Goal: Task Accomplishment & Management: Complete application form

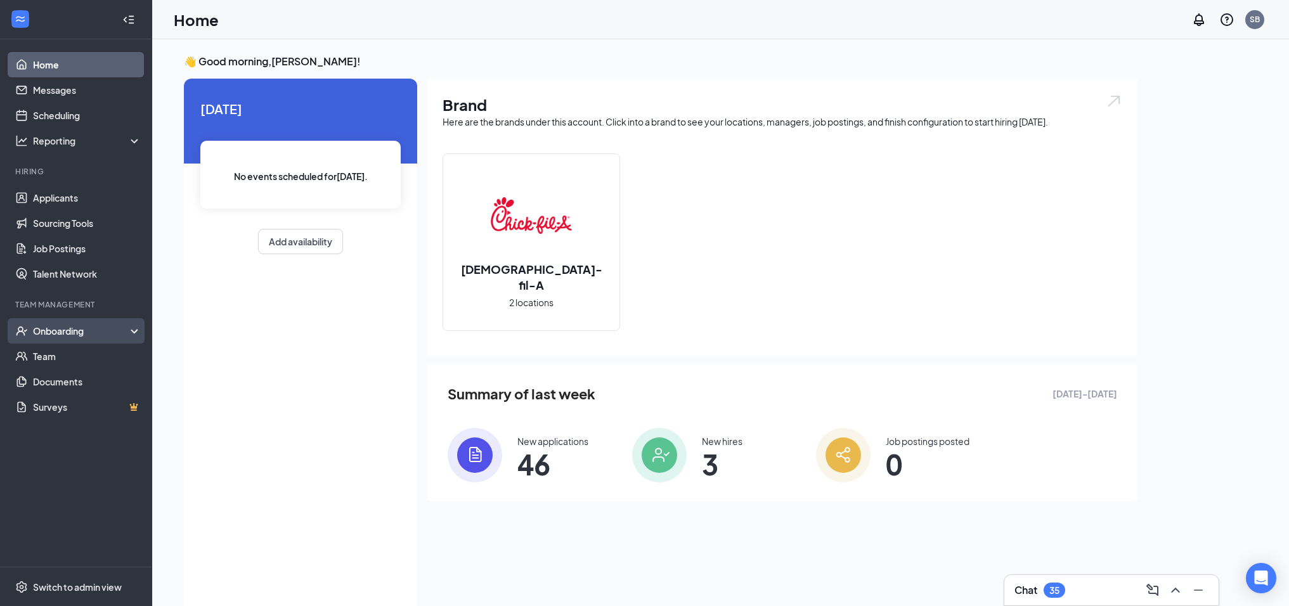
click at [74, 333] on div "Onboarding" at bounding box center [82, 331] width 98 height 13
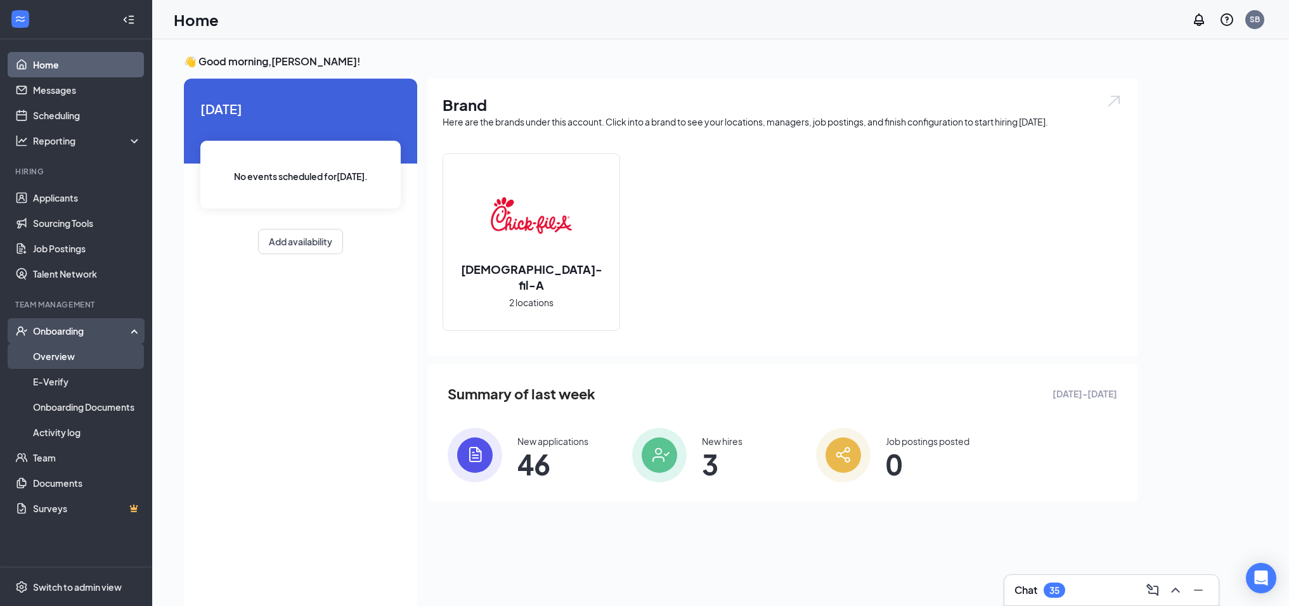
click at [46, 354] on link "Overview" at bounding box center [87, 356] width 108 height 25
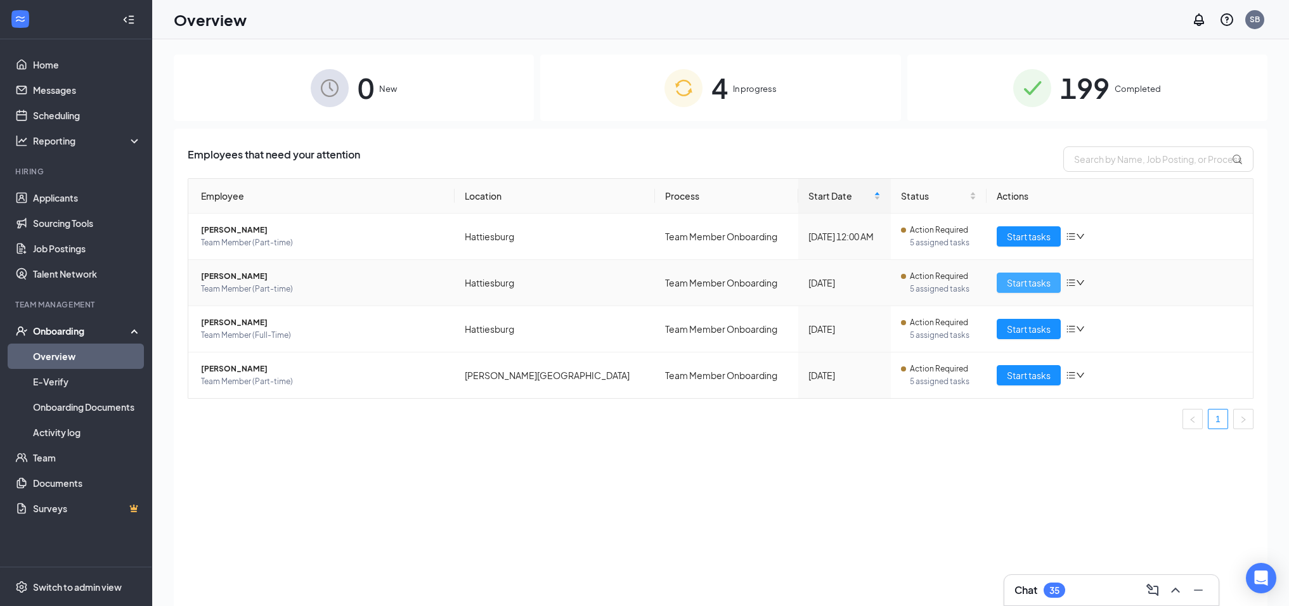
click at [1038, 283] on span "Start tasks" at bounding box center [1029, 283] width 44 height 14
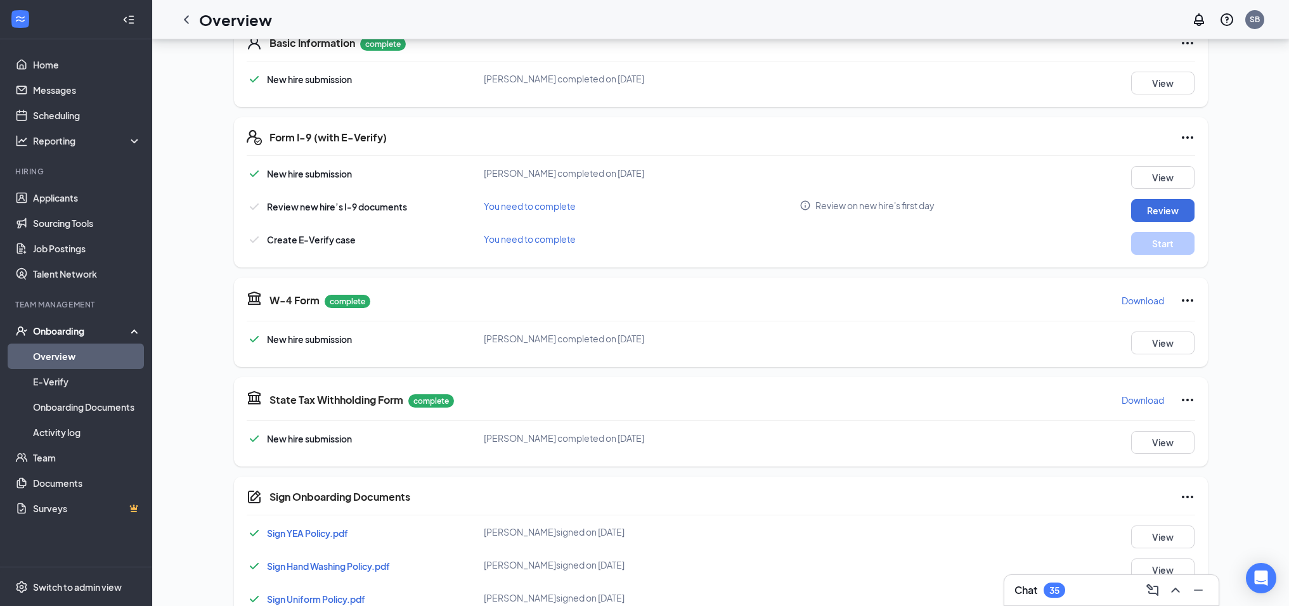
scroll to position [221, 0]
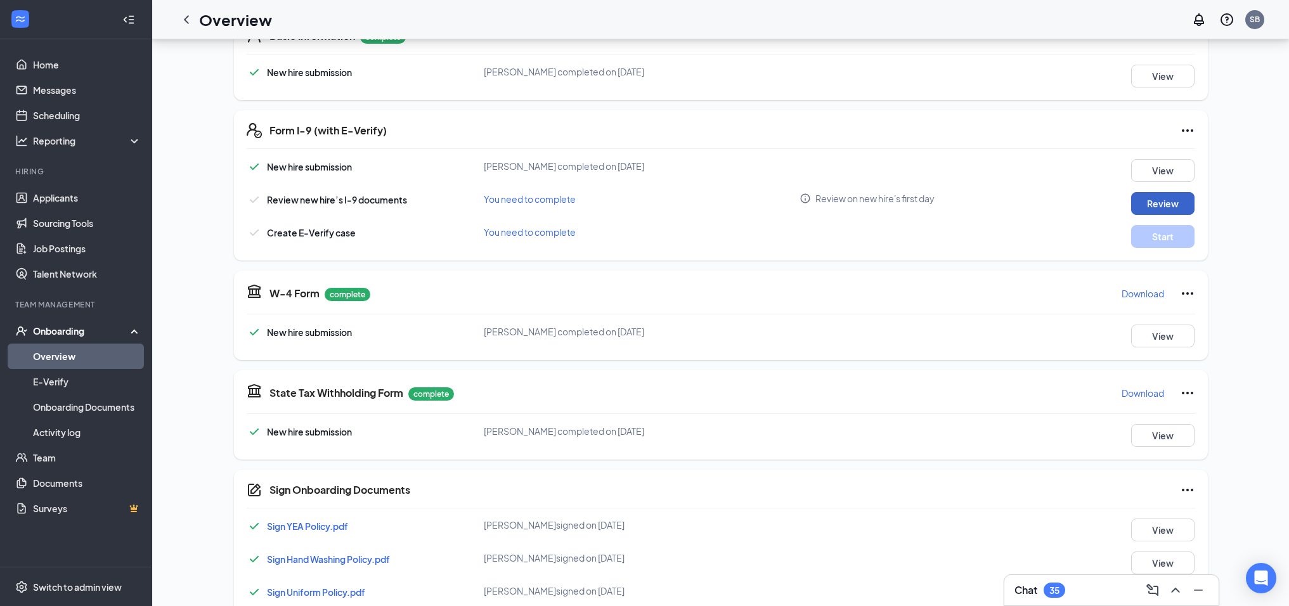
click at [1155, 205] on button "Review" at bounding box center [1162, 203] width 63 height 23
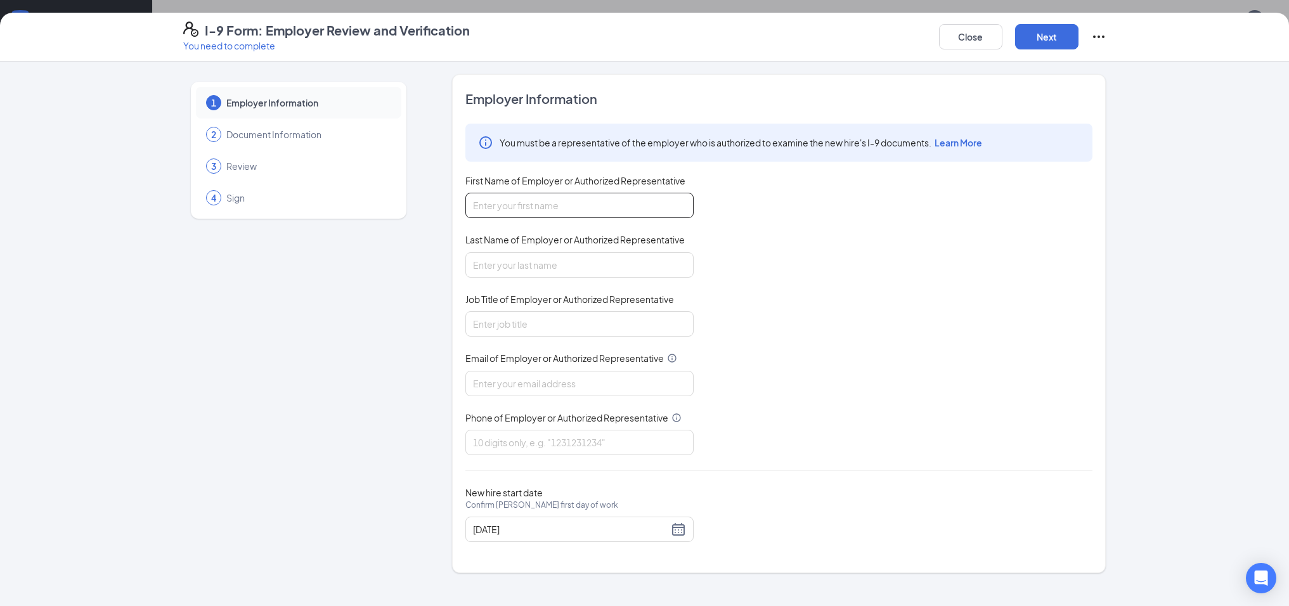
click at [661, 206] on input "First Name of Employer or Authorized Representative" at bounding box center [579, 205] width 228 height 25
type input "[PERSON_NAME]"
type input "Bridges"
type input "Administration & HR Director"
type input "[EMAIL_ADDRESS][DEMOGRAPHIC_DATA][DOMAIN_NAME]"
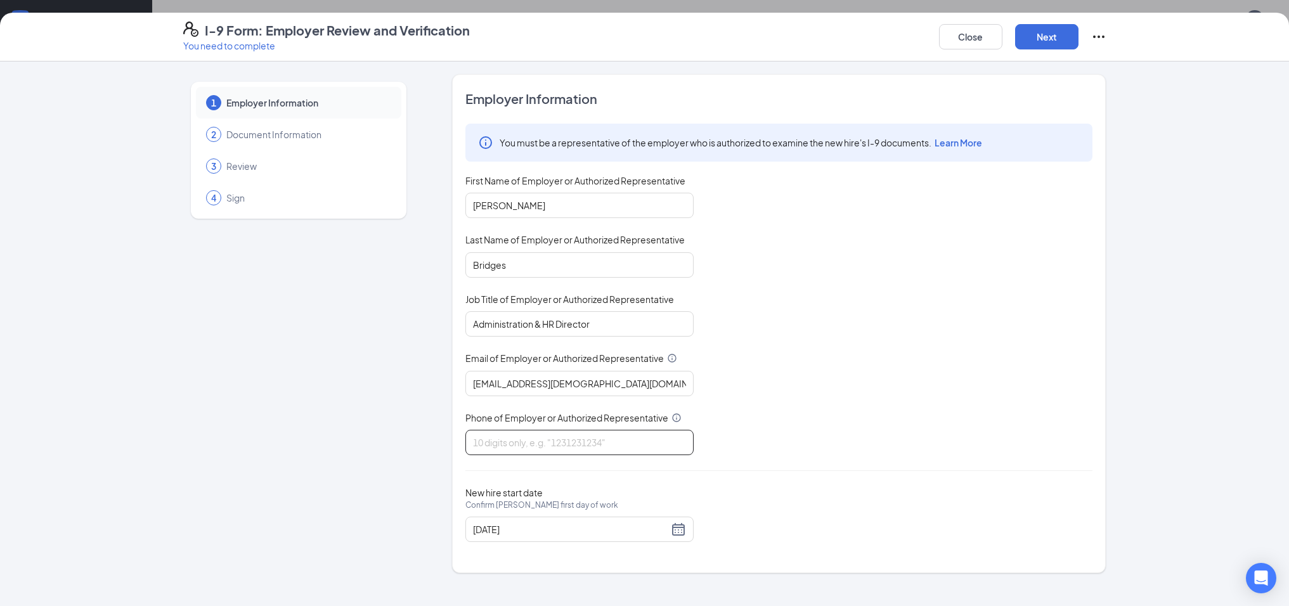
click at [631, 435] on input "Phone of Employer or Authorized Representative" at bounding box center [579, 442] width 228 height 25
type input "6015170154"
click at [679, 531] on div "[DATE]" at bounding box center [579, 529] width 213 height 15
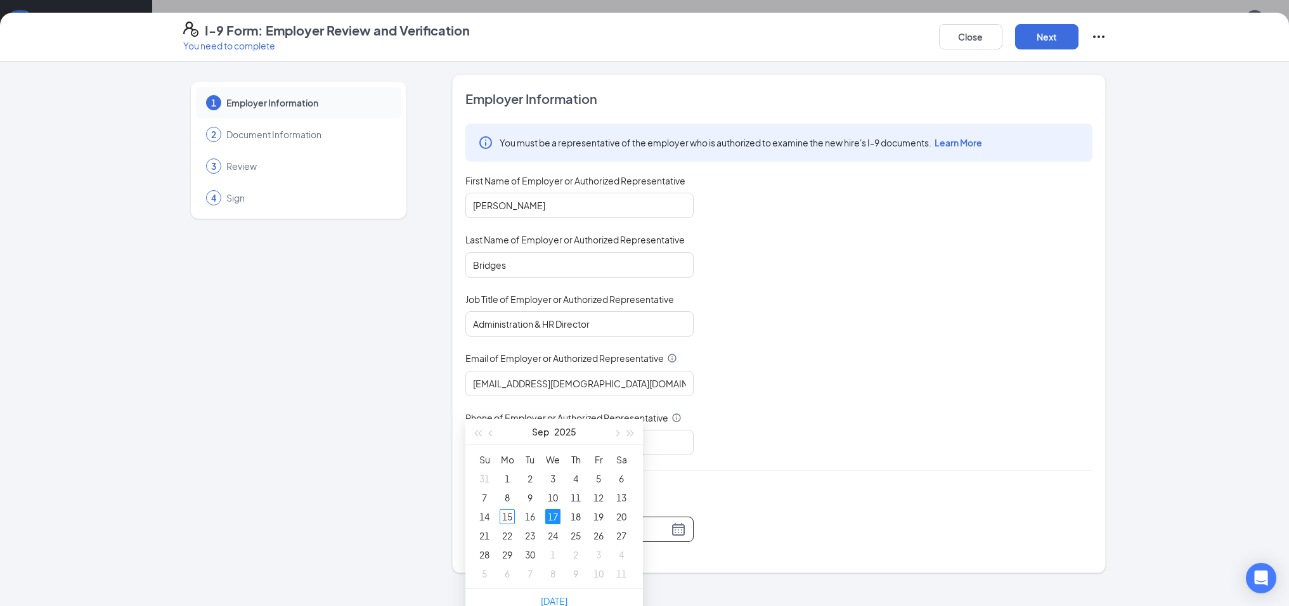
scroll to position [364, 0]
type input "[DATE]"
click at [508, 496] on div "15" at bounding box center [506, 496] width 15 height 15
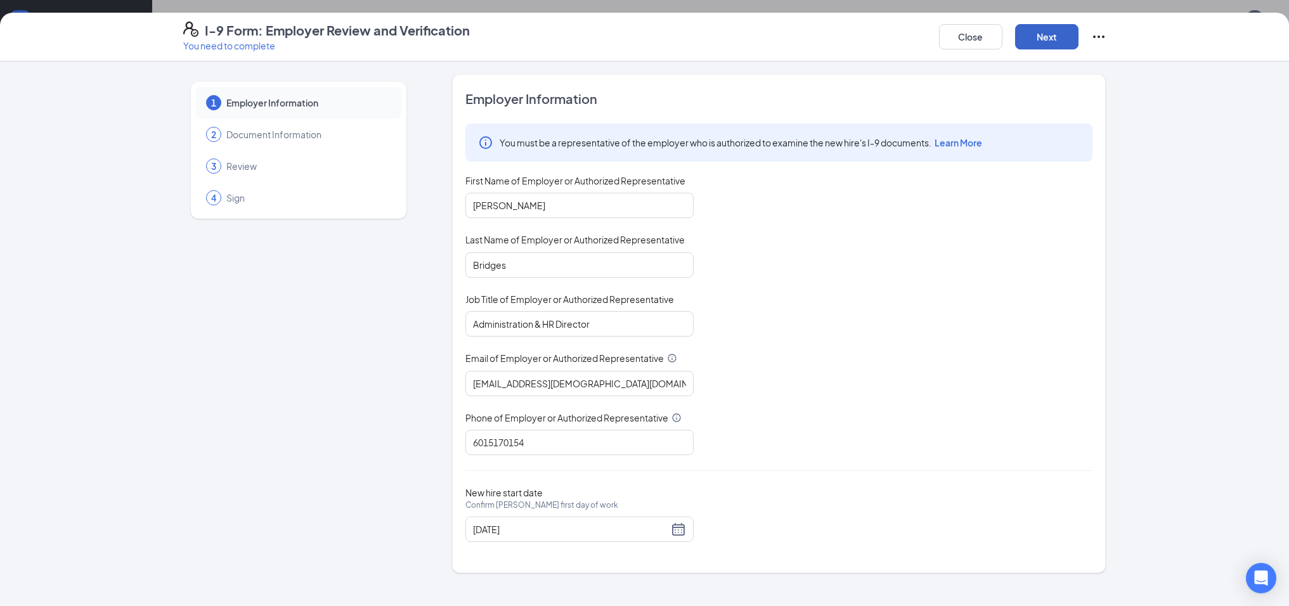
click at [1040, 40] on button "Next" at bounding box center [1046, 36] width 63 height 25
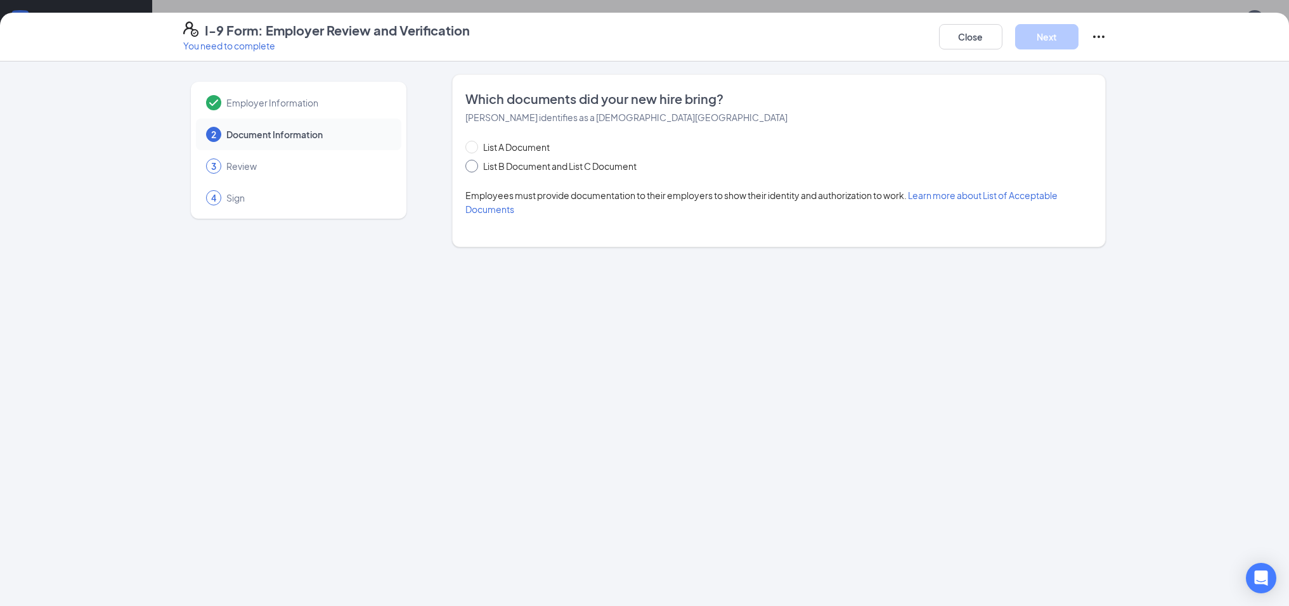
click at [473, 164] on input "List B Document and List C Document" at bounding box center [469, 164] width 9 height 9
radio input "true"
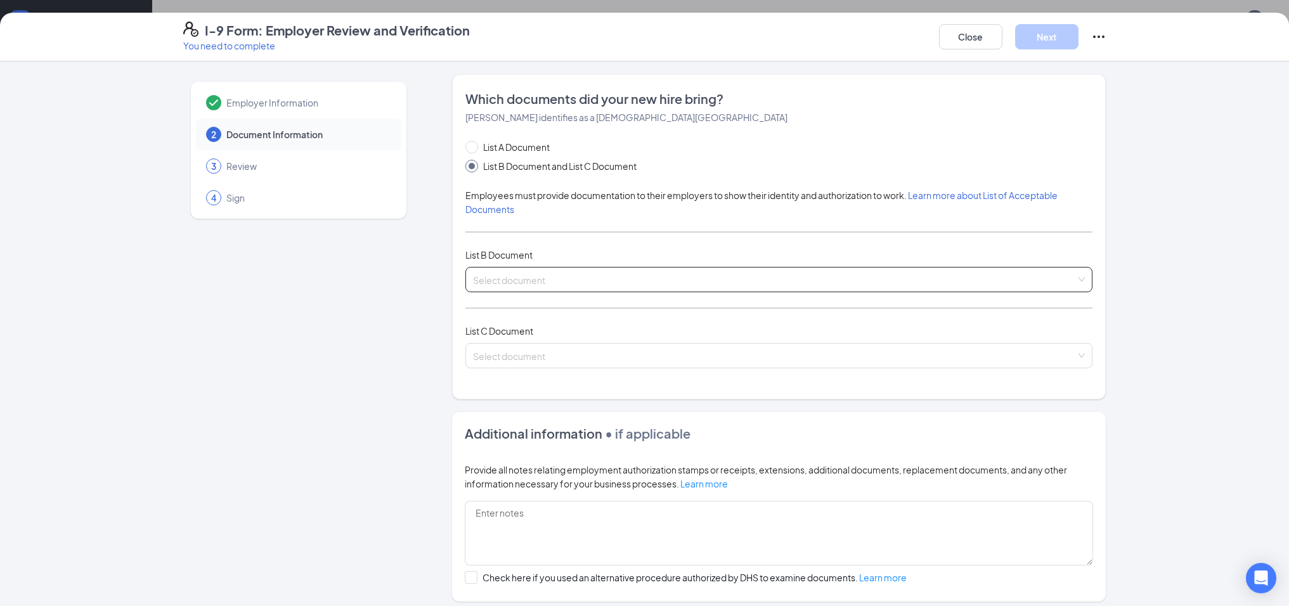
click at [589, 279] on input "search" at bounding box center [774, 276] width 603 height 19
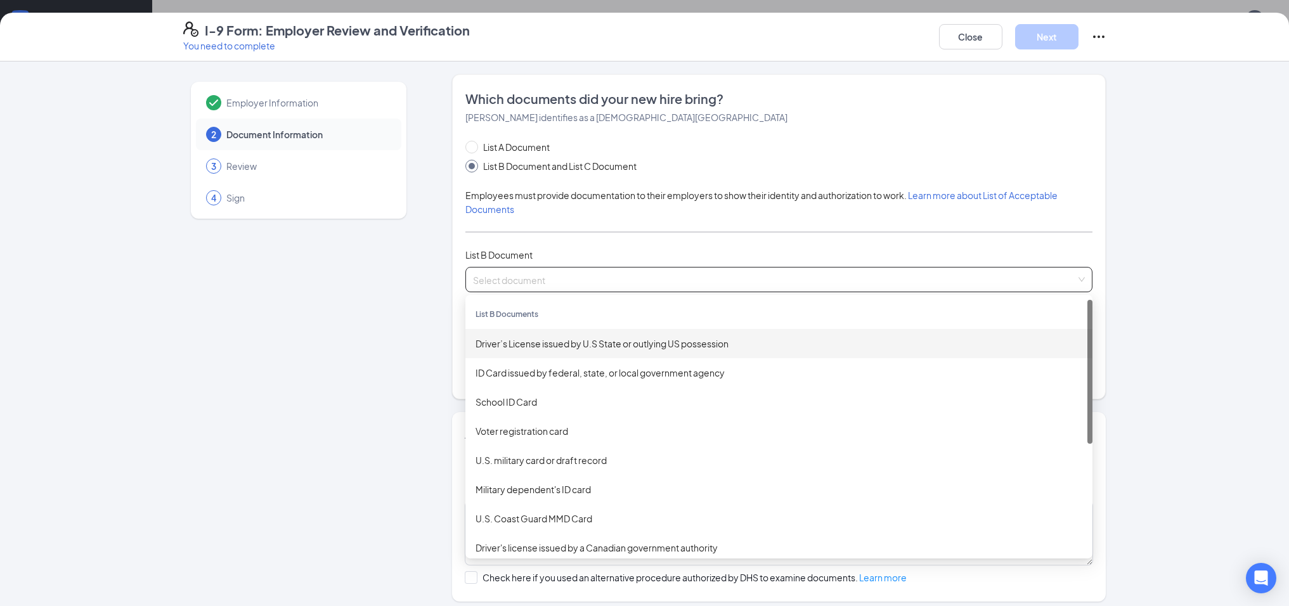
click at [614, 344] on div "Driver’s License issued by U.S State or outlying US possession" at bounding box center [778, 344] width 607 height 14
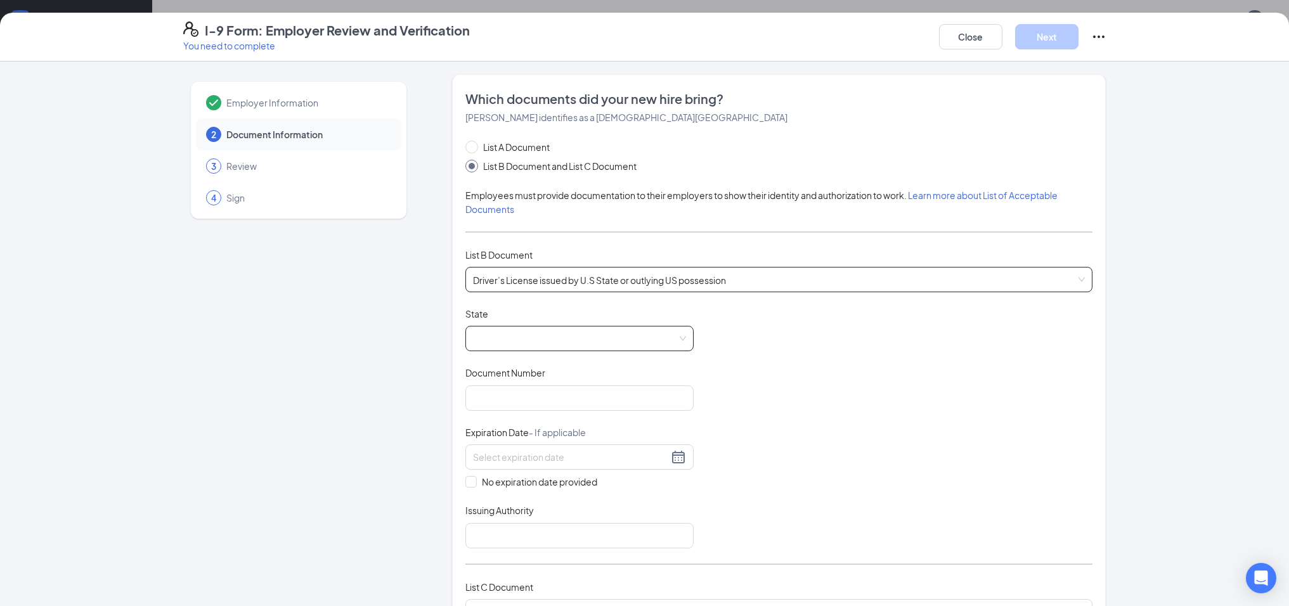
click at [614, 340] on span at bounding box center [579, 338] width 213 height 24
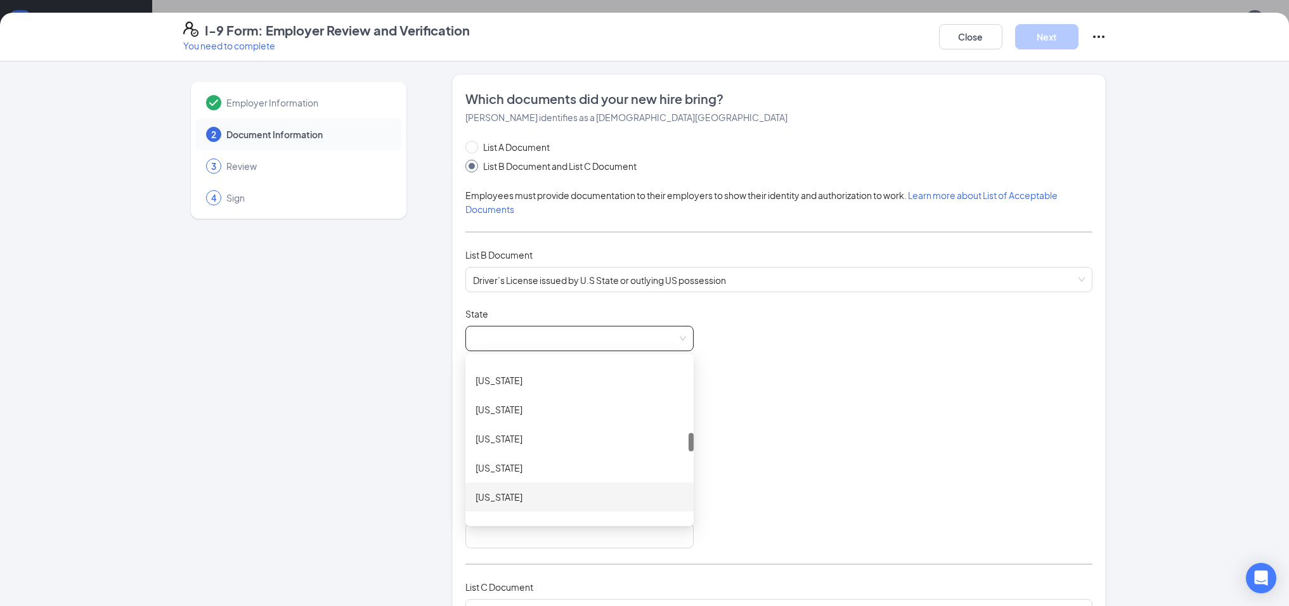
click at [500, 498] on div "[US_STATE]" at bounding box center [579, 497] width 208 height 14
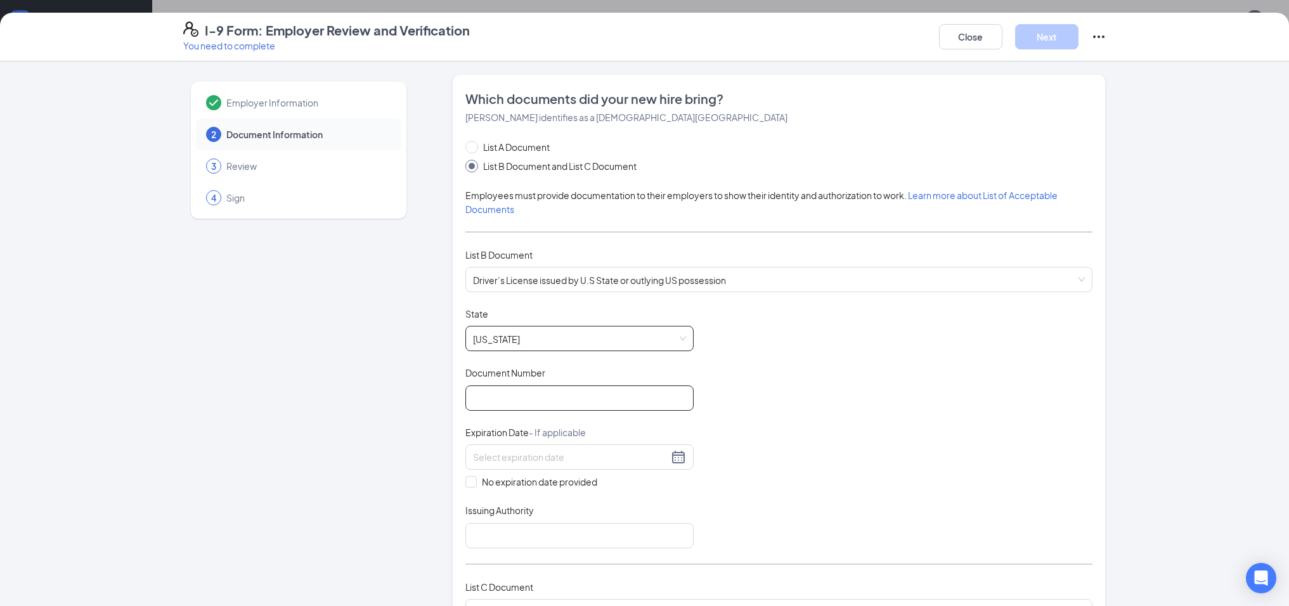
click at [550, 401] on input "Document Number" at bounding box center [579, 397] width 228 height 25
type input "802966876"
click at [676, 455] on div at bounding box center [579, 456] width 213 height 15
click at [626, 484] on span "button" at bounding box center [625, 485] width 6 height 6
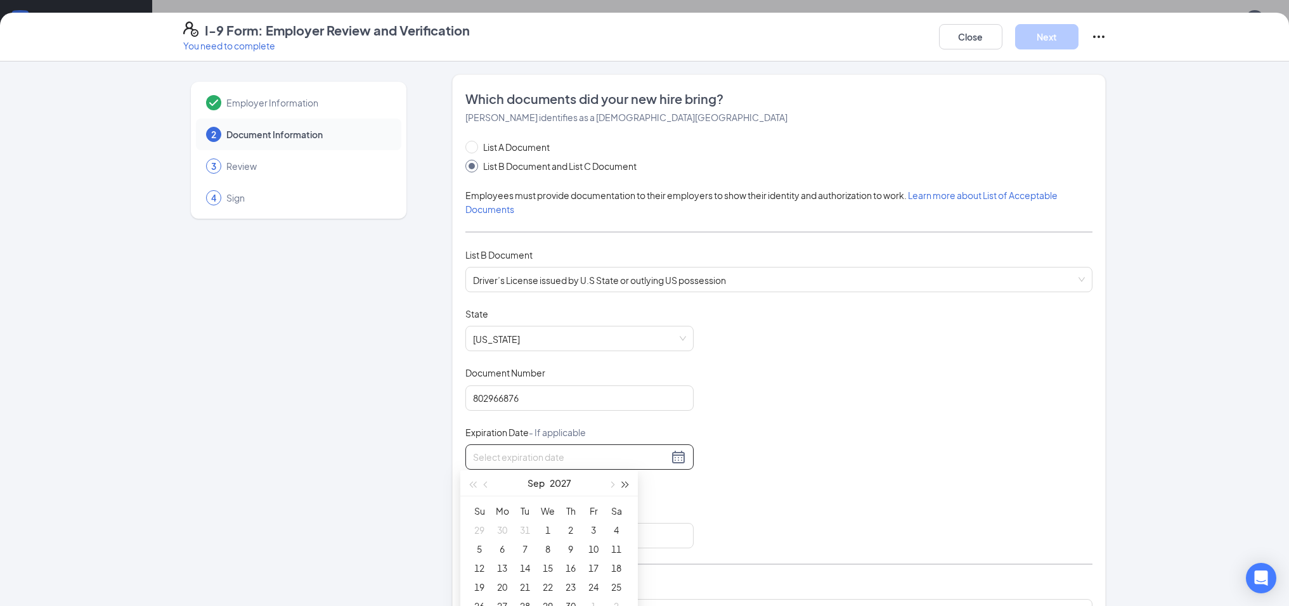
click at [626, 484] on span "button" at bounding box center [625, 485] width 6 height 6
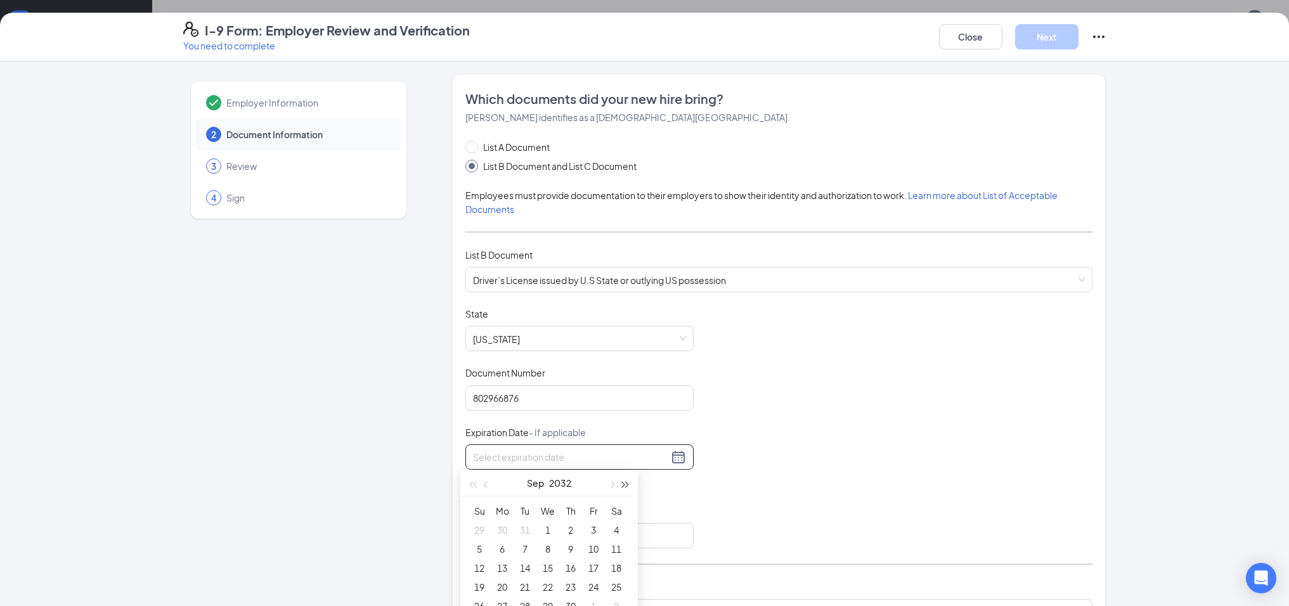
click at [626, 484] on span "button" at bounding box center [625, 485] width 6 height 6
click at [484, 485] on span "button" at bounding box center [487, 485] width 6 height 6
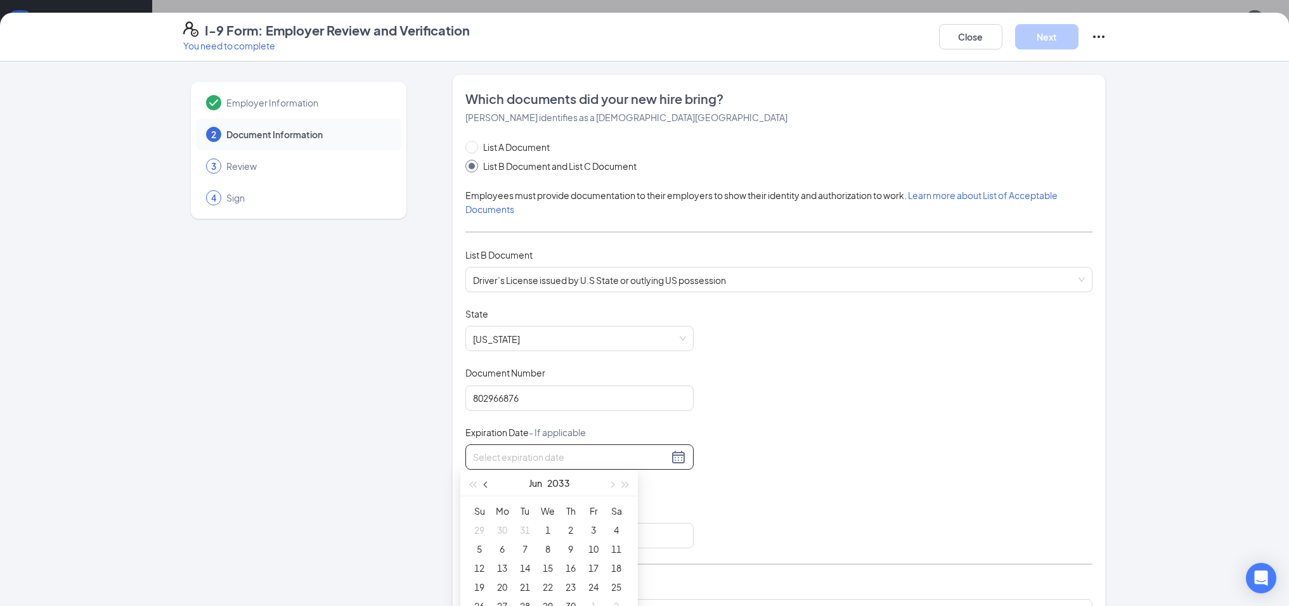
click at [484, 485] on span "button" at bounding box center [487, 485] width 6 height 6
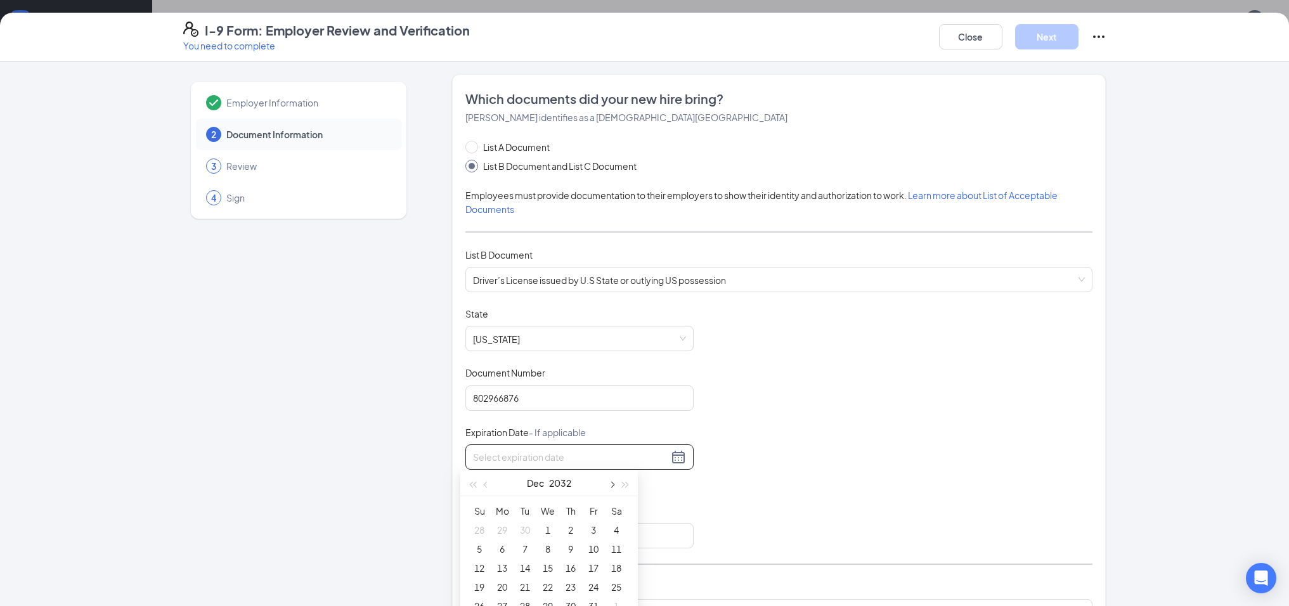
click at [613, 484] on span "button" at bounding box center [611, 485] width 6 height 6
type input "[DATE]"
click at [572, 462] on div "13" at bounding box center [570, 461] width 15 height 15
click at [568, 536] on input "Issuing Authority" at bounding box center [579, 535] width 228 height 25
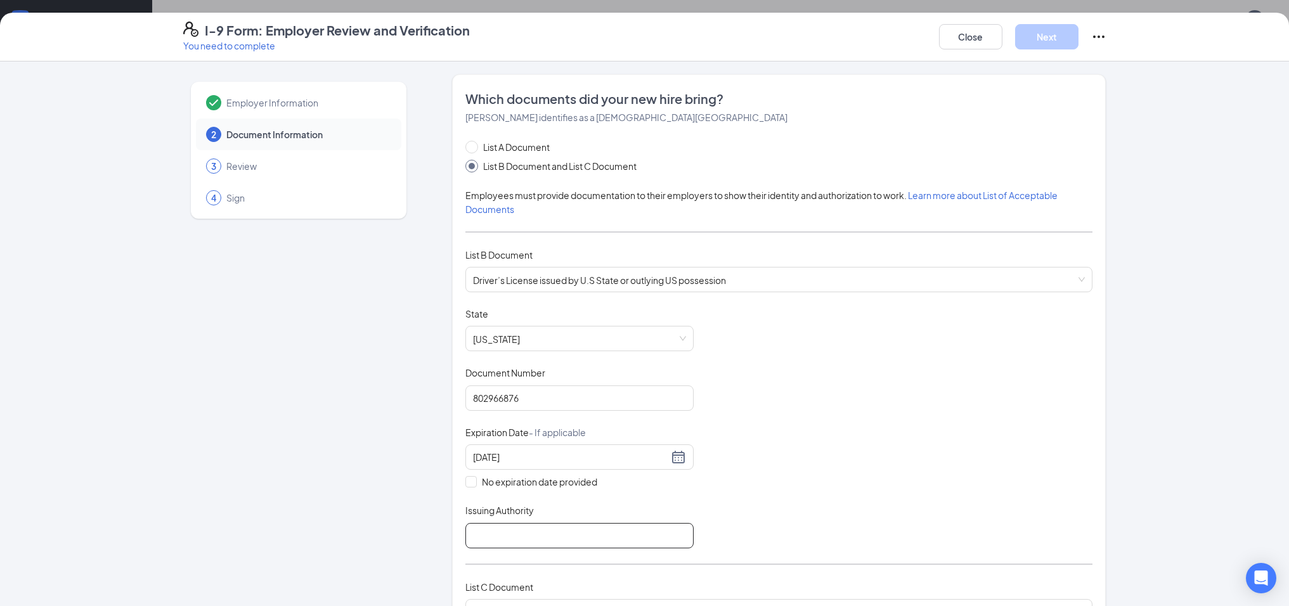
type input "[US_STATE]"
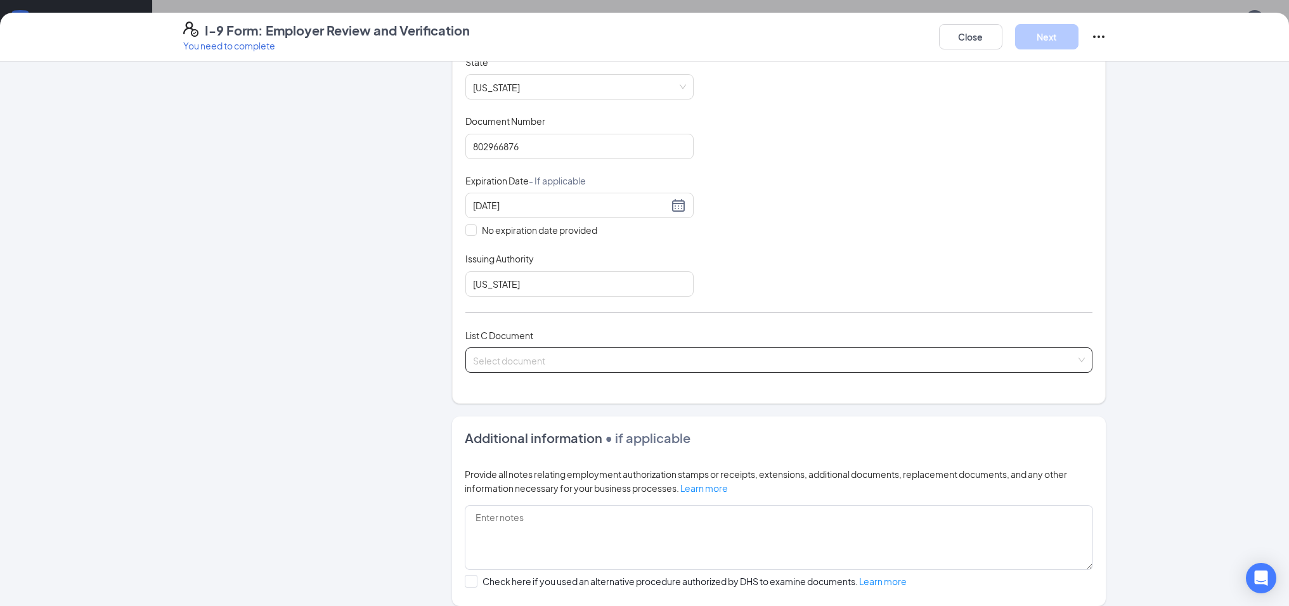
click at [584, 356] on input "search" at bounding box center [774, 357] width 603 height 19
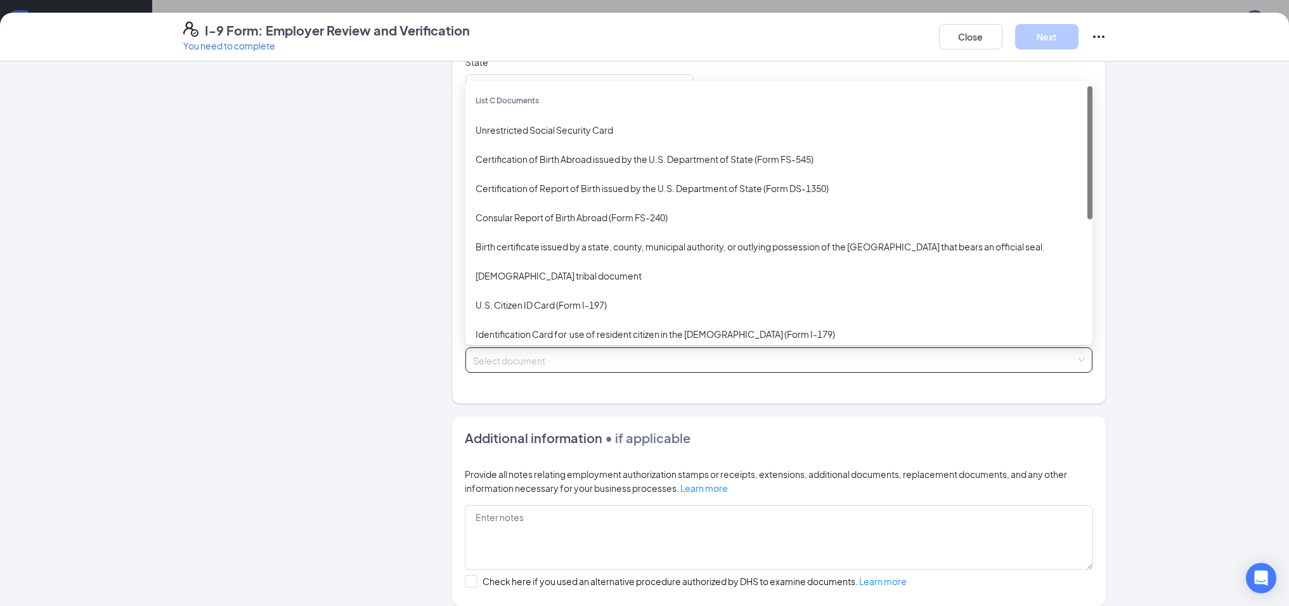
scroll to position [252, 0]
click at [565, 127] on div "Unrestricted Social Security Card" at bounding box center [778, 129] width 607 height 14
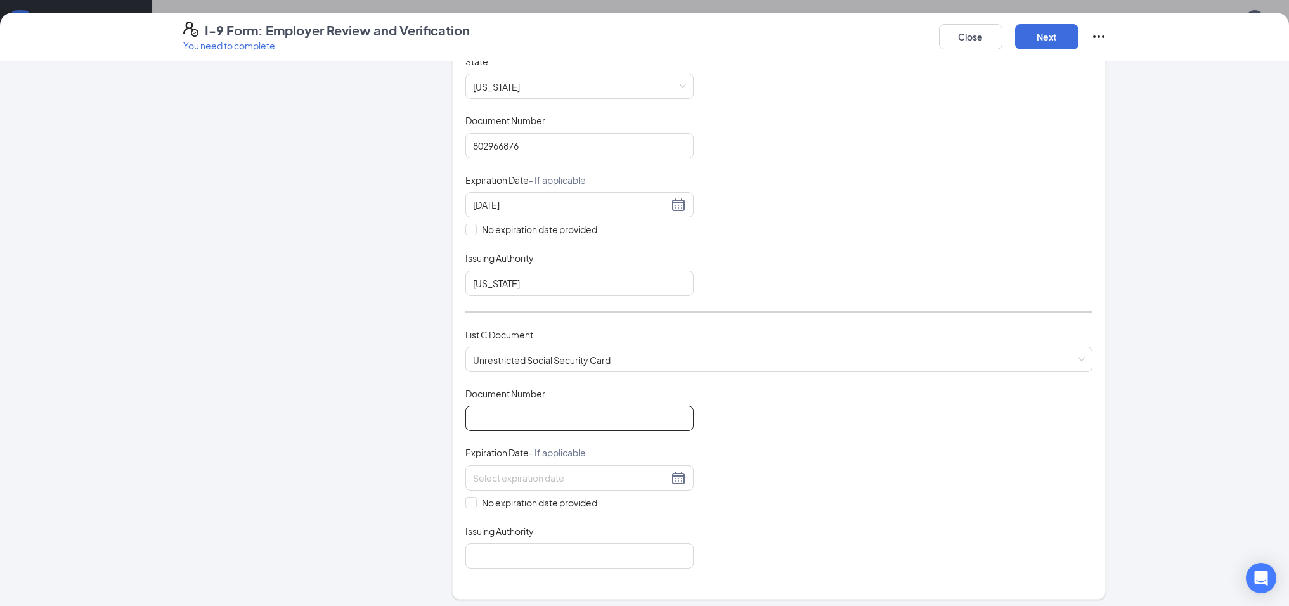
click at [560, 415] on input "Document Number" at bounding box center [579, 418] width 228 height 25
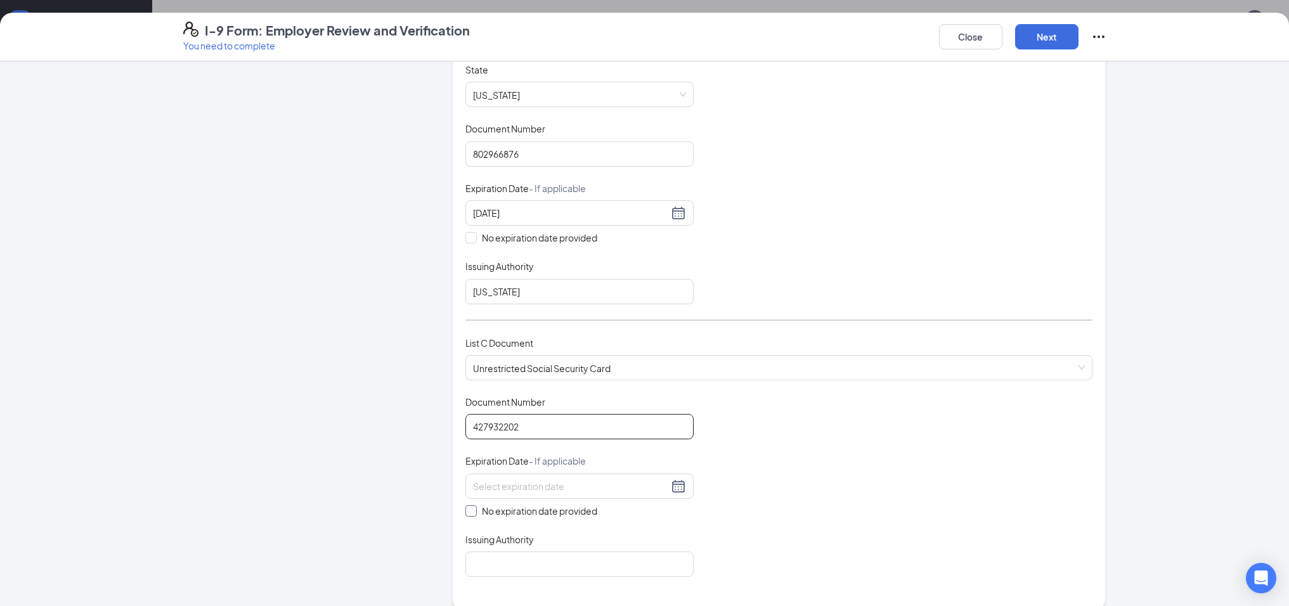
type input "427932202"
click at [469, 508] on input "No expiration date provided" at bounding box center [469, 509] width 9 height 9
checkbox input "true"
click at [564, 560] on input "Issuing Authority" at bounding box center [579, 570] width 228 height 25
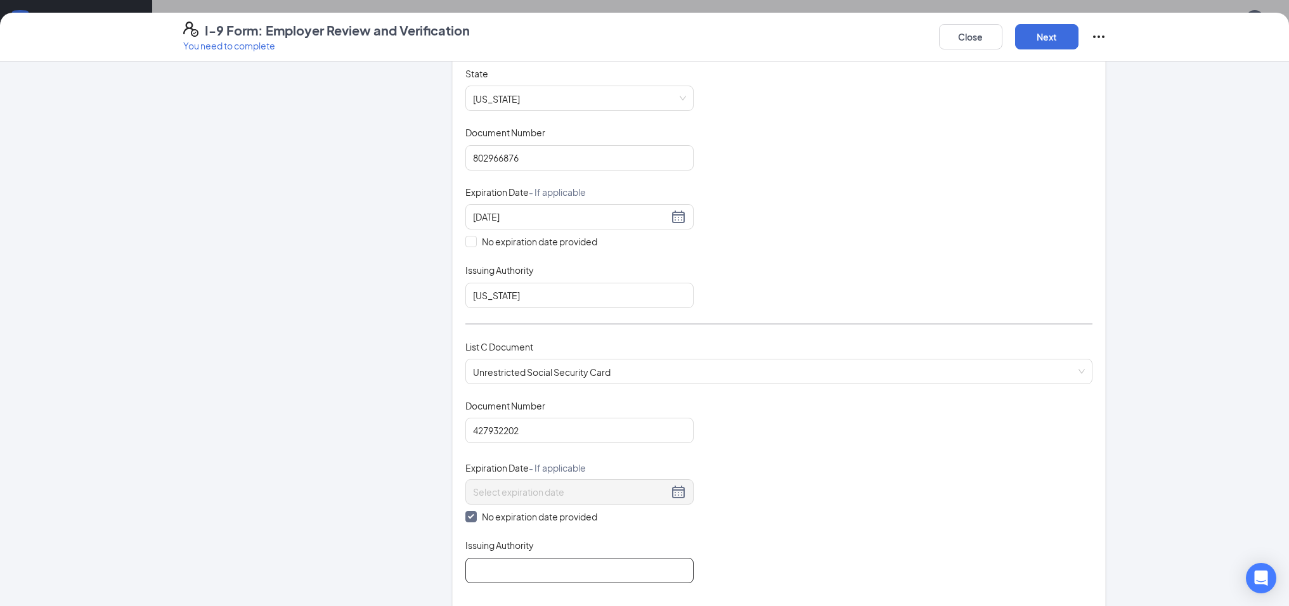
type input "Social Security Administration"
click at [1044, 39] on button "Next" at bounding box center [1046, 36] width 63 height 25
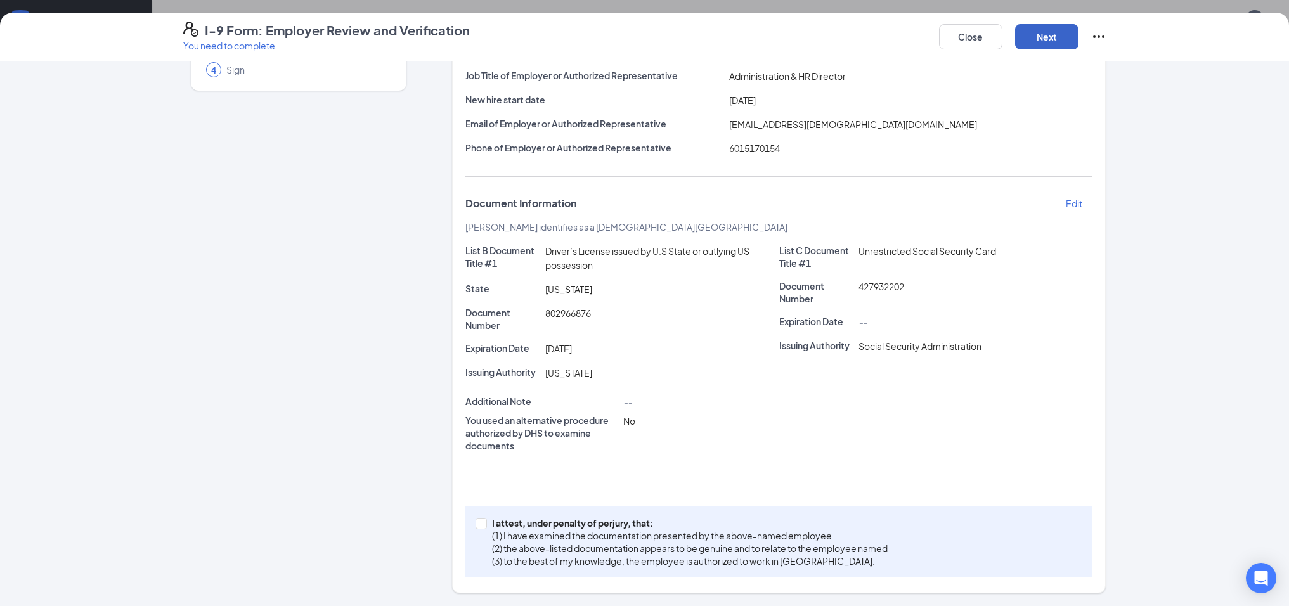
scroll to position [127, 0]
click at [475, 524] on input "I attest, under penalty of [PERSON_NAME], that: (1) I have examined the documen…" at bounding box center [479, 522] width 9 height 9
checkbox input "true"
click at [1050, 39] on button "Next" at bounding box center [1046, 36] width 63 height 25
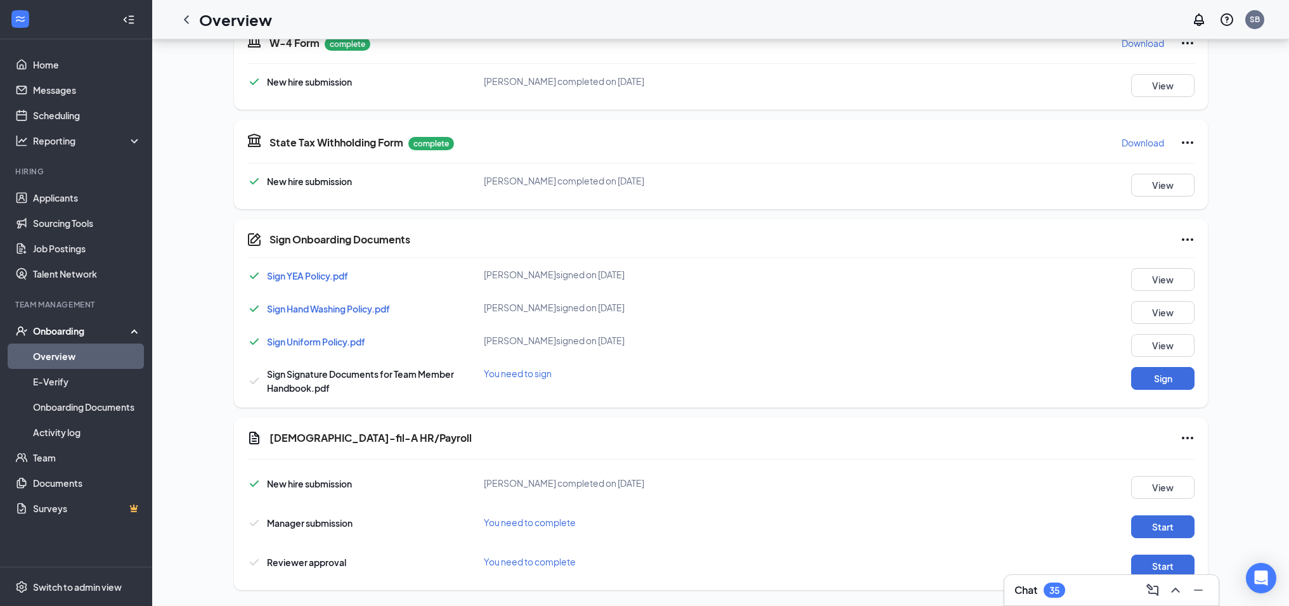
scroll to position [121, 0]
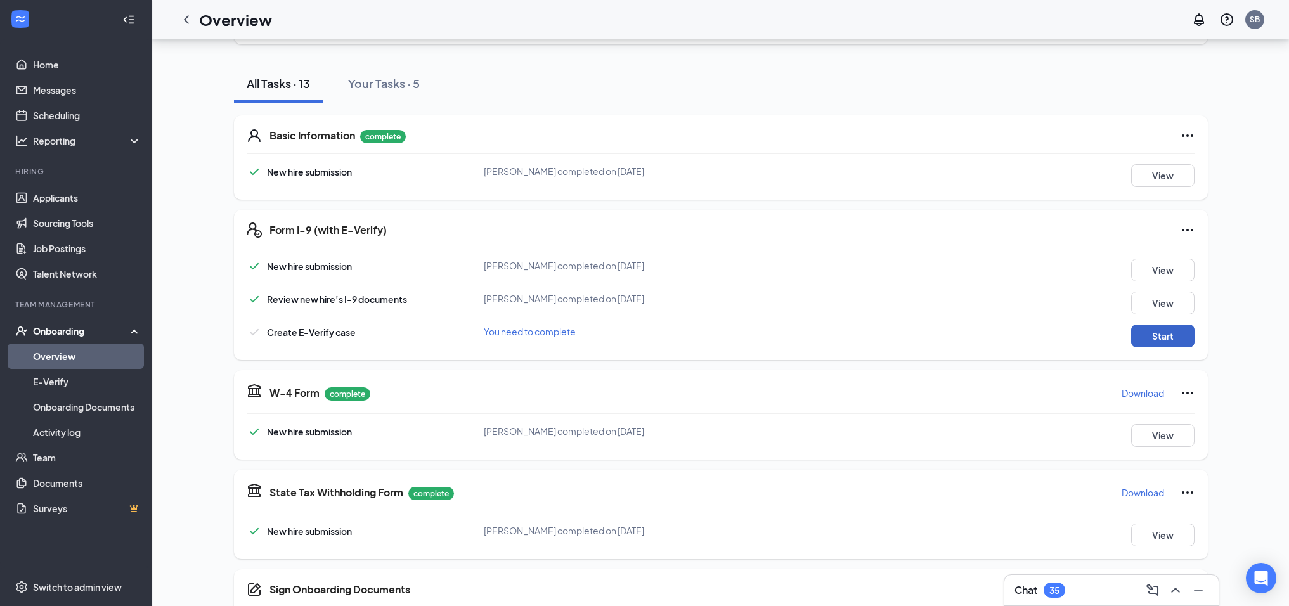
click at [1161, 335] on button "Start" at bounding box center [1162, 336] width 63 height 23
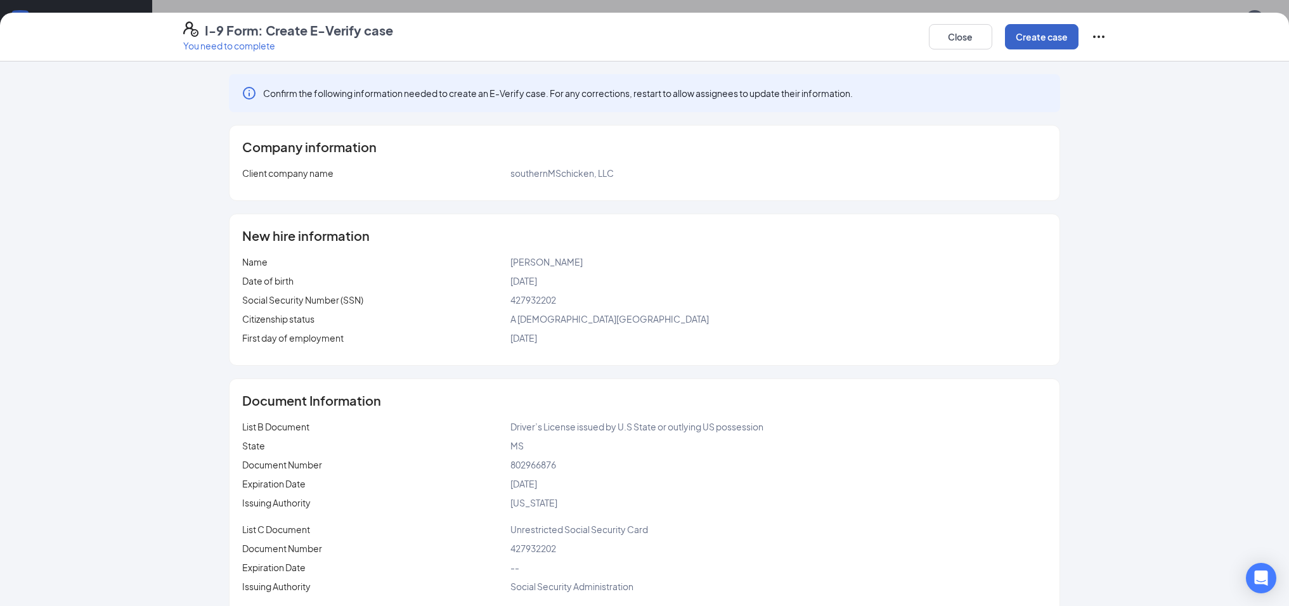
click at [1040, 36] on button "Create case" at bounding box center [1042, 36] width 74 height 25
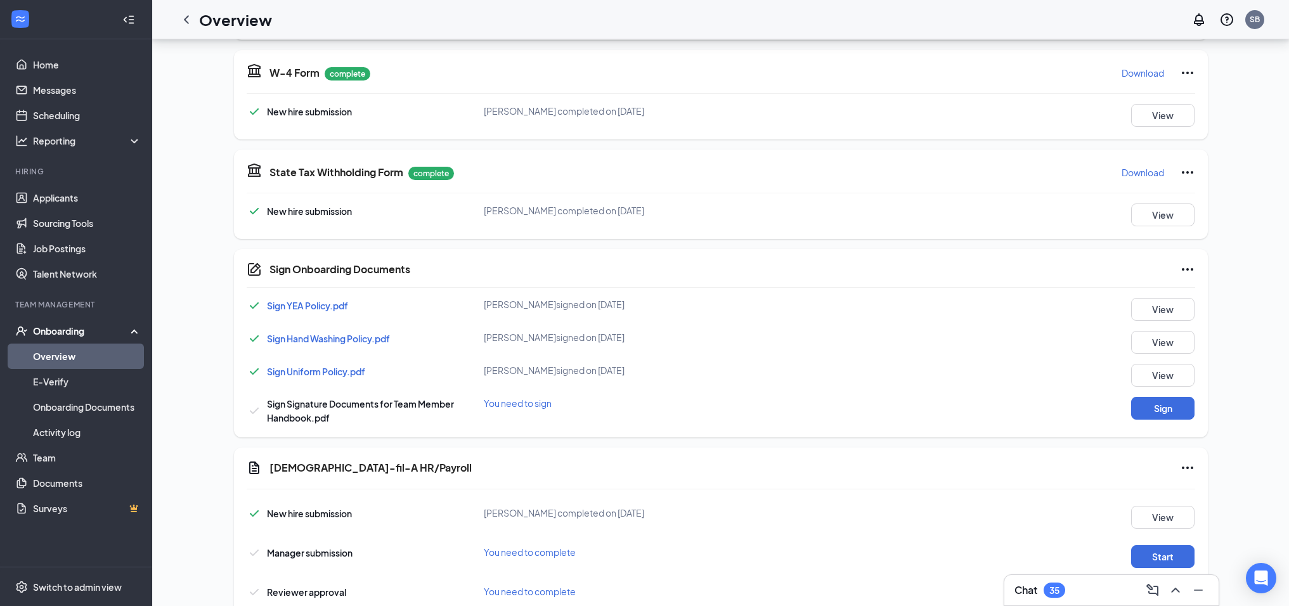
scroll to position [555, 0]
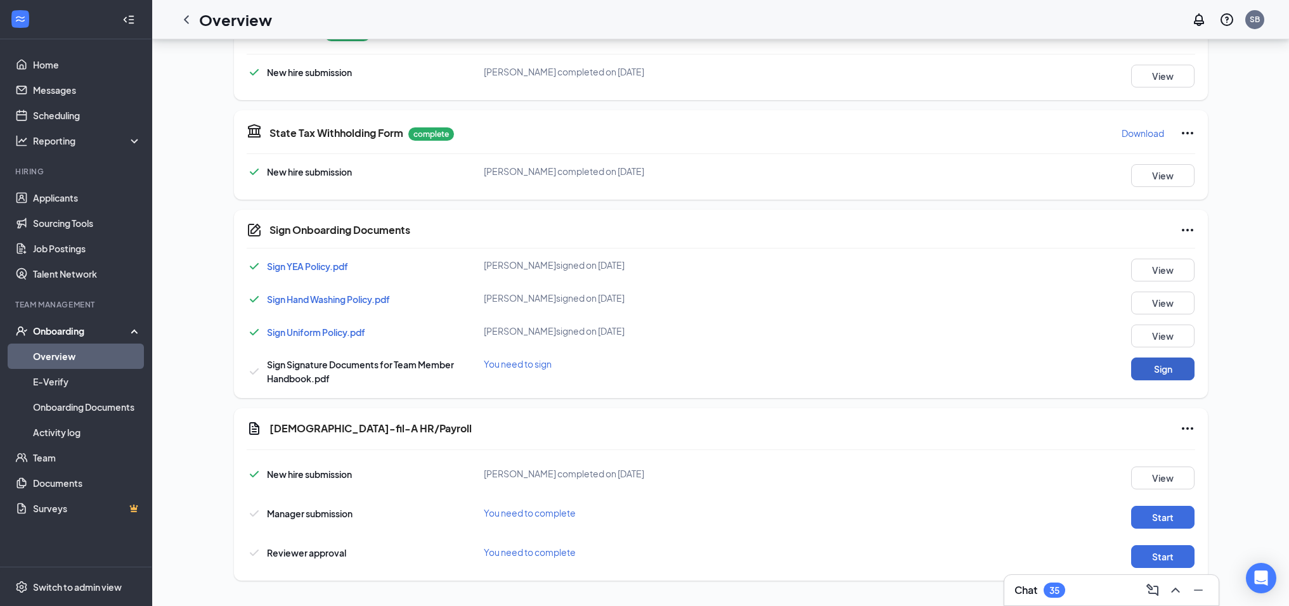
click at [1166, 369] on button "Sign" at bounding box center [1162, 368] width 63 height 23
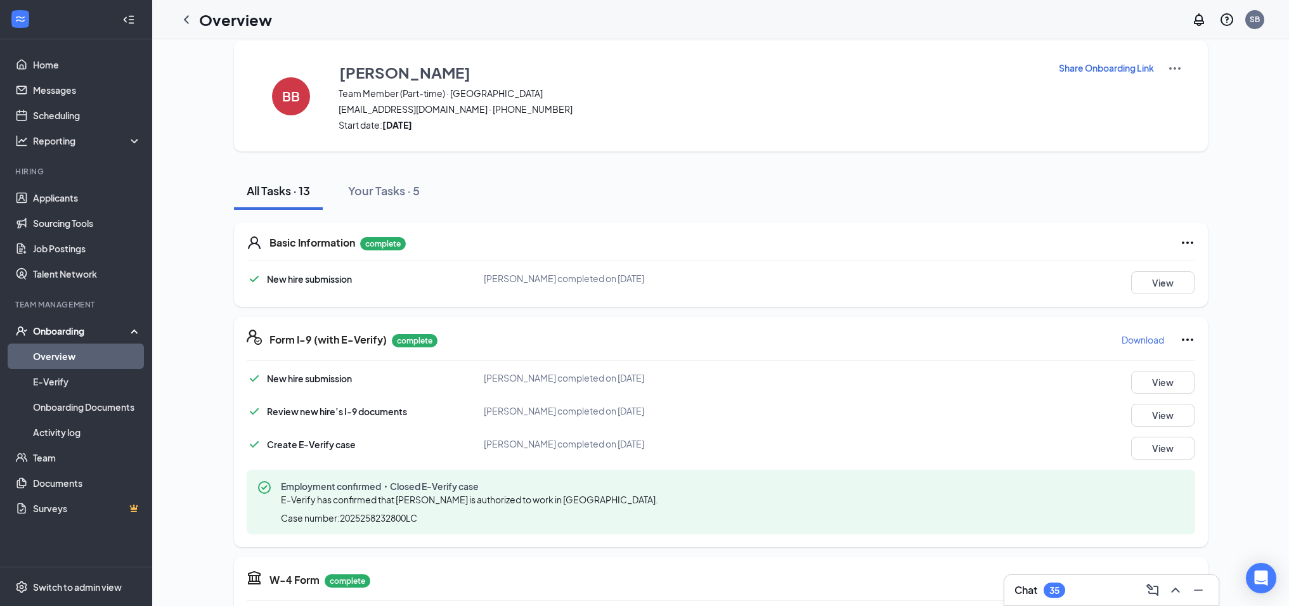
scroll to position [17, 0]
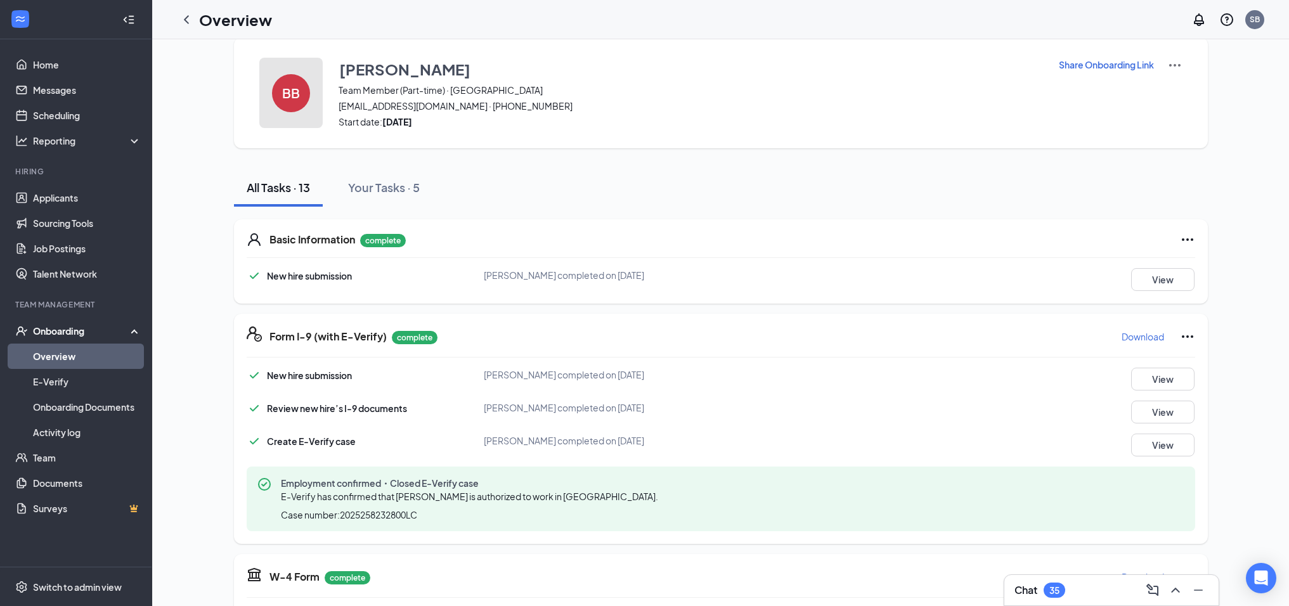
click at [297, 95] on h4 "BB" at bounding box center [291, 93] width 18 height 9
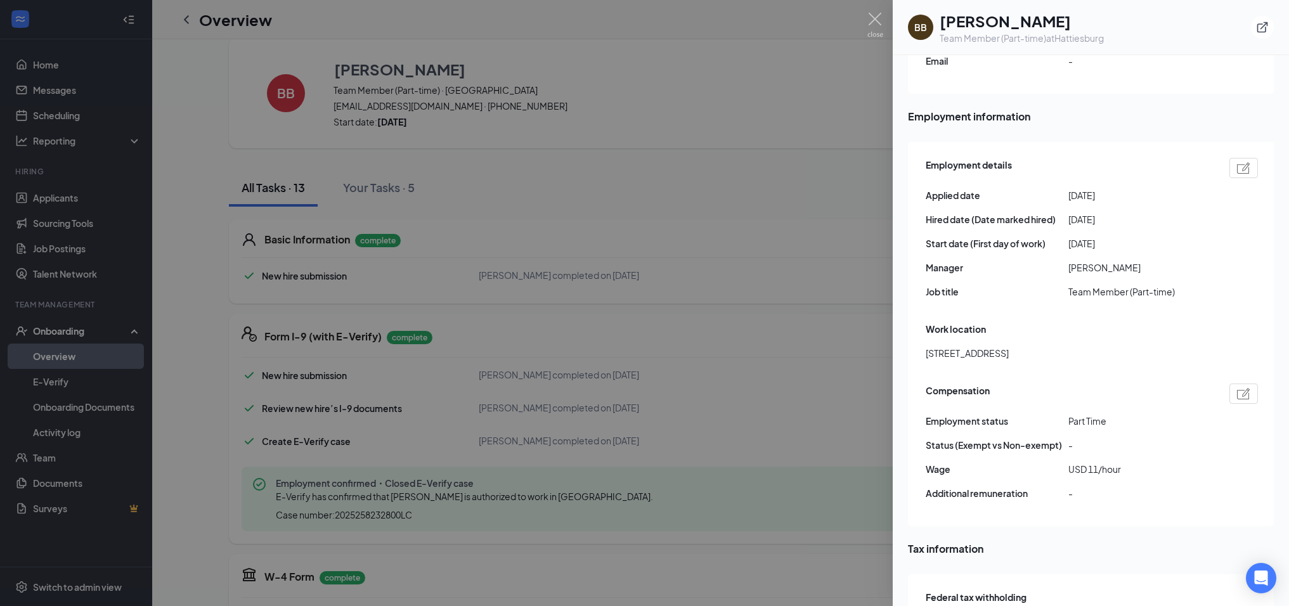
scroll to position [652, 0]
click at [872, 15] on img at bounding box center [875, 25] width 16 height 25
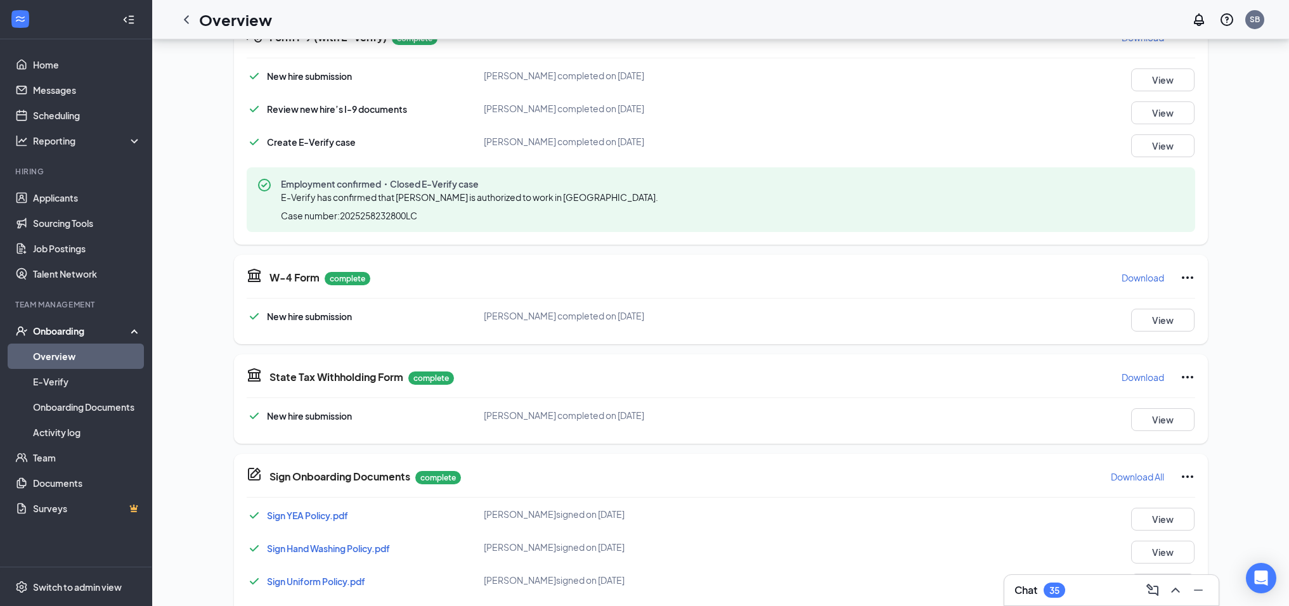
scroll to position [565, 0]
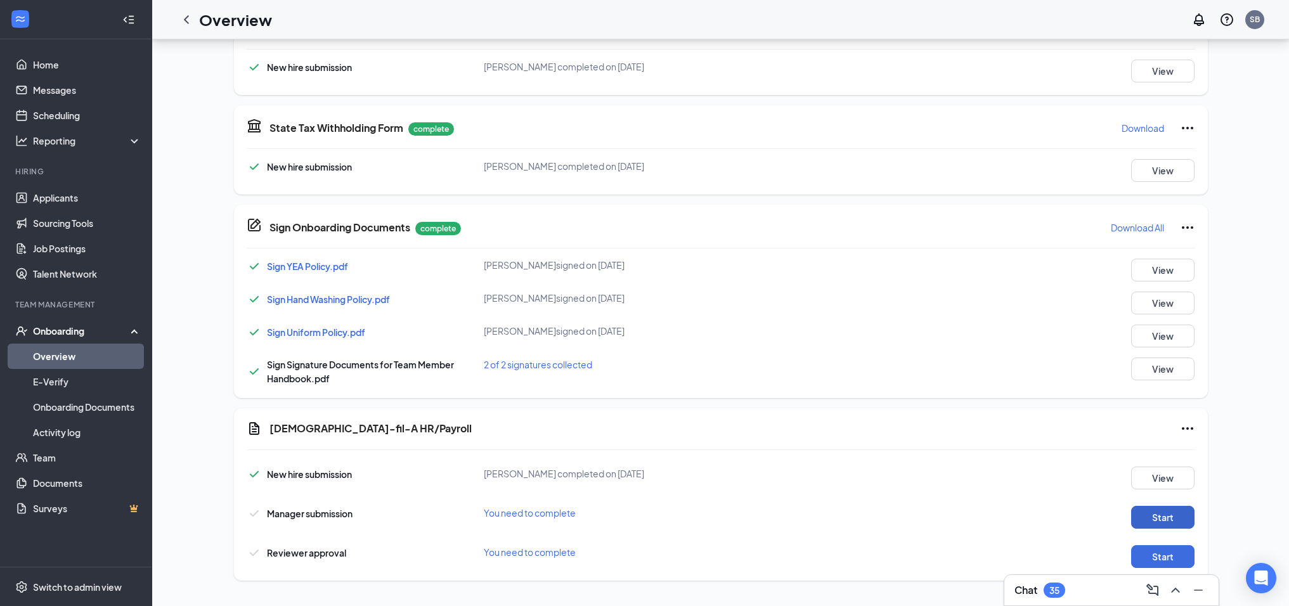
click at [1159, 520] on button "Start" at bounding box center [1162, 517] width 63 height 23
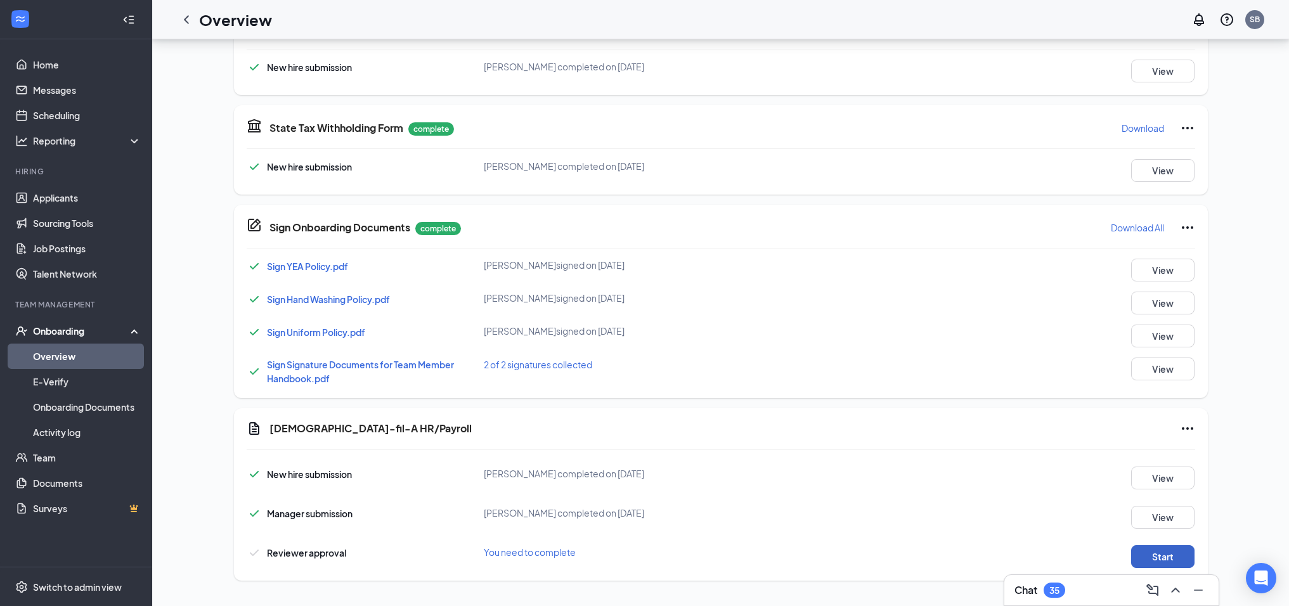
click at [1146, 555] on button "Start" at bounding box center [1162, 556] width 63 height 23
